Goal: Task Accomplishment & Management: Manage account settings

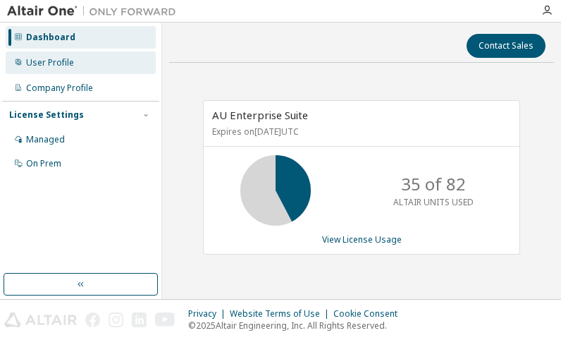
click at [61, 65] on div "User Profile" at bounding box center [50, 62] width 48 height 11
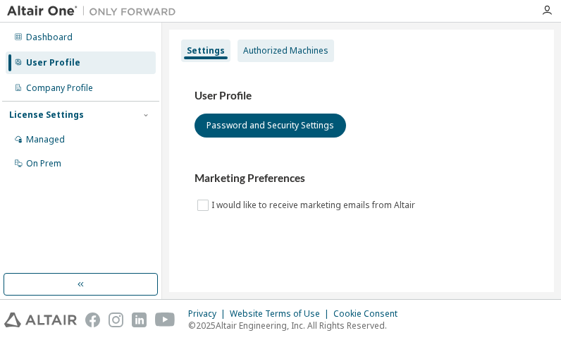
click at [286, 47] on div "Authorized Machines" at bounding box center [285, 50] width 85 height 11
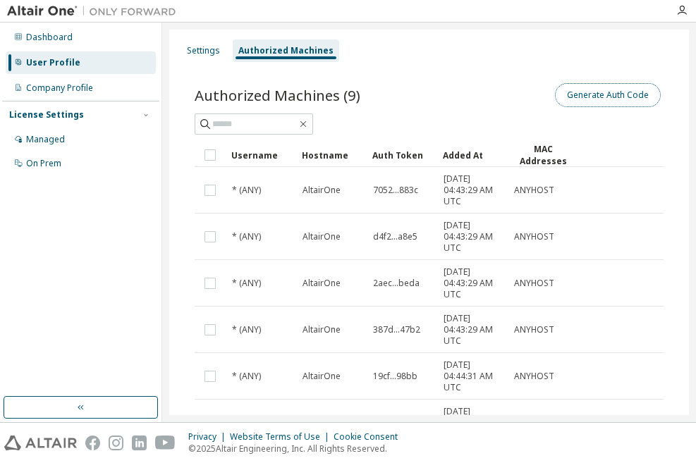
click at [591, 99] on button "Generate Auth Code" at bounding box center [608, 95] width 106 height 24
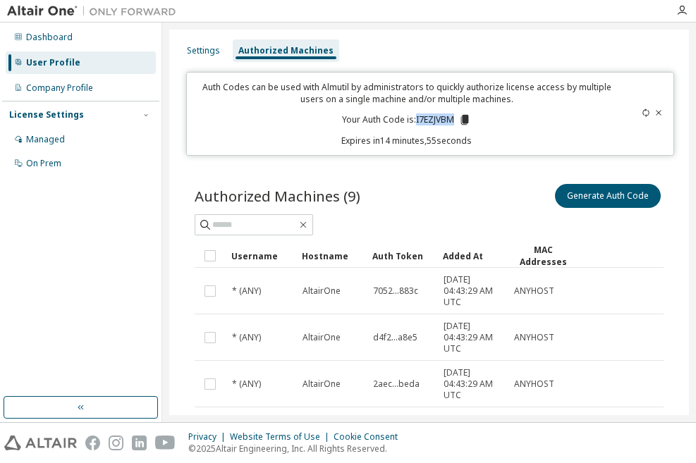
drag, startPoint x: 414, startPoint y: 118, endPoint x: 454, endPoint y: 118, distance: 40.2
click at [454, 118] on p "Your Auth Code is: I7EZJVBM" at bounding box center [406, 119] width 129 height 13
copy p "I7EZJVBM"
